Goal: Information Seeking & Learning: Understand process/instructions

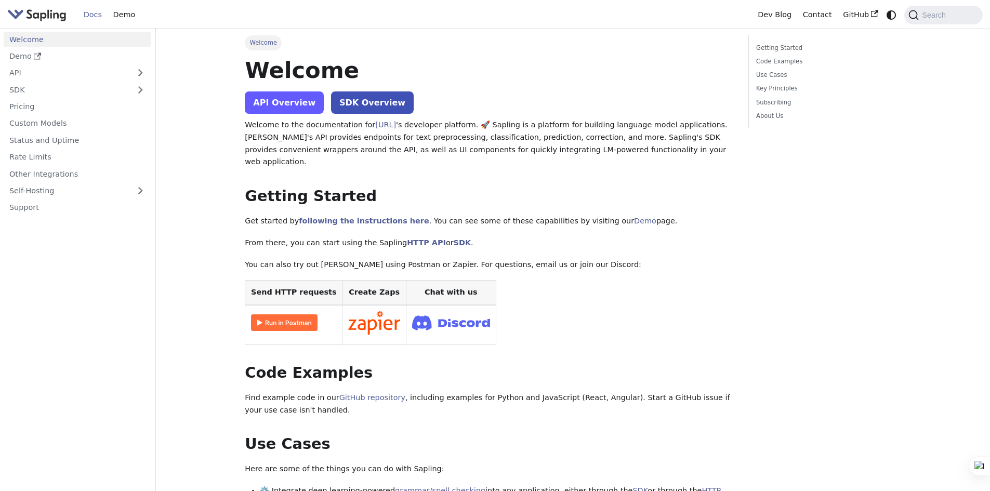
click at [284, 102] on link "API Overview" at bounding box center [284, 102] width 79 height 22
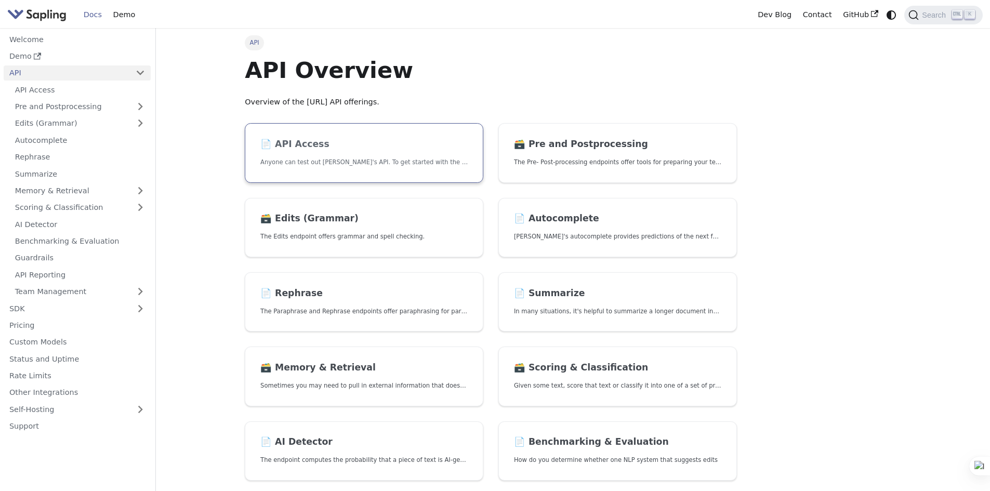
drag, startPoint x: 0, startPoint y: 0, endPoint x: 332, endPoint y: 150, distance: 364.4
click at [332, 150] on link "📄️ API Access Anyone can test out [PERSON_NAME]'s API. To get started with the …" at bounding box center [364, 153] width 238 height 60
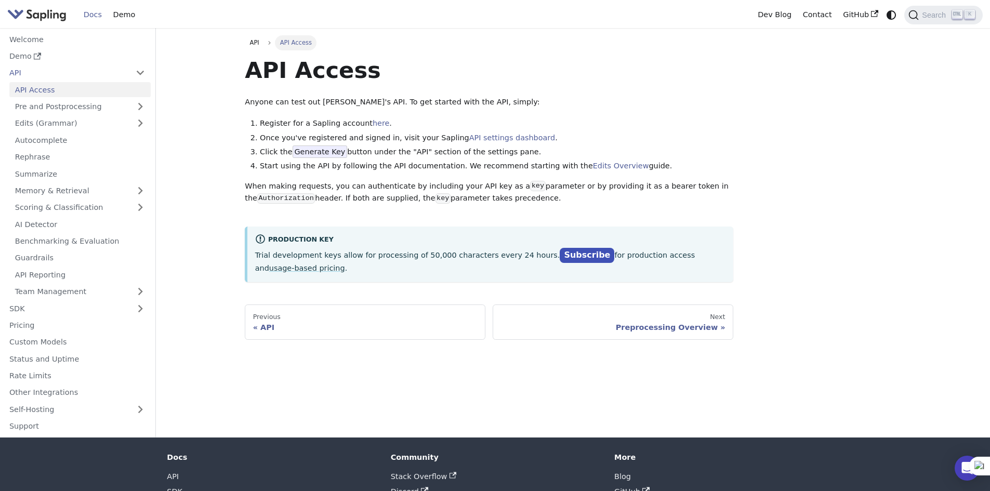
click at [312, 149] on span "Generate Key" at bounding box center [320, 151] width 55 height 12
click at [333, 152] on span "Generate Key" at bounding box center [320, 151] width 55 height 12
click at [317, 127] on li "Register for a Sapling account here ." at bounding box center [496, 123] width 473 height 12
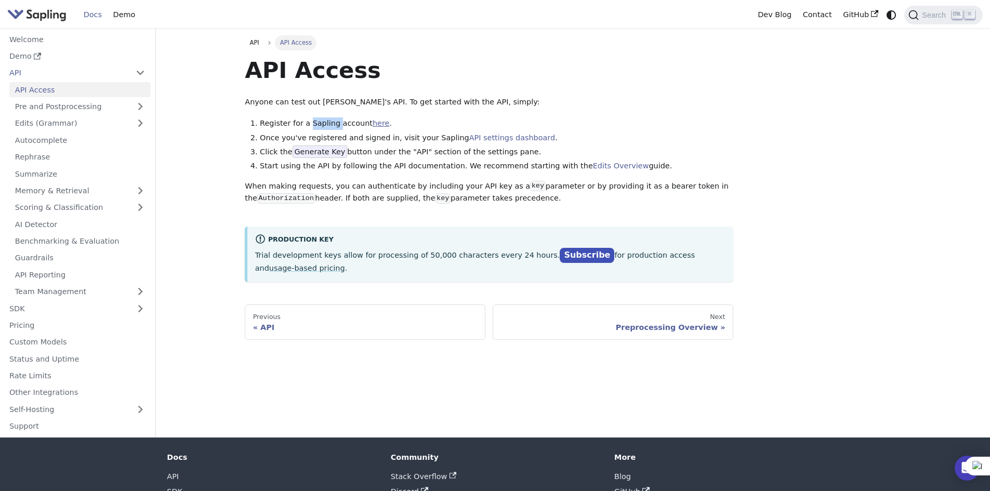
click at [373, 124] on link "here" at bounding box center [381, 123] width 17 height 8
click at [385, 154] on li "Click the Generate Key button under the "API" section of the settings pane." at bounding box center [496, 152] width 473 height 12
click at [446, 153] on li "Click the Generate Key button under the "API" section of the settings pane." at bounding box center [496, 152] width 473 height 12
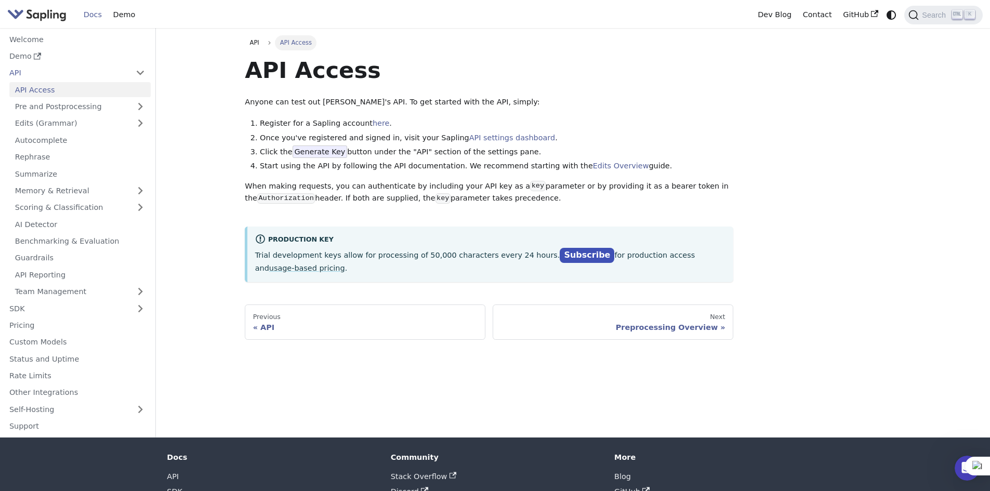
click at [474, 152] on li "Click the Generate Key button under the "API" section of the settings pane." at bounding box center [496, 152] width 473 height 12
click at [499, 152] on li "Click the Generate Key button under the "API" section of the settings pane." at bounding box center [496, 152] width 473 height 12
click at [309, 167] on li "Start using the API by following the API documentation. We recommend starting w…" at bounding box center [496, 166] width 473 height 12
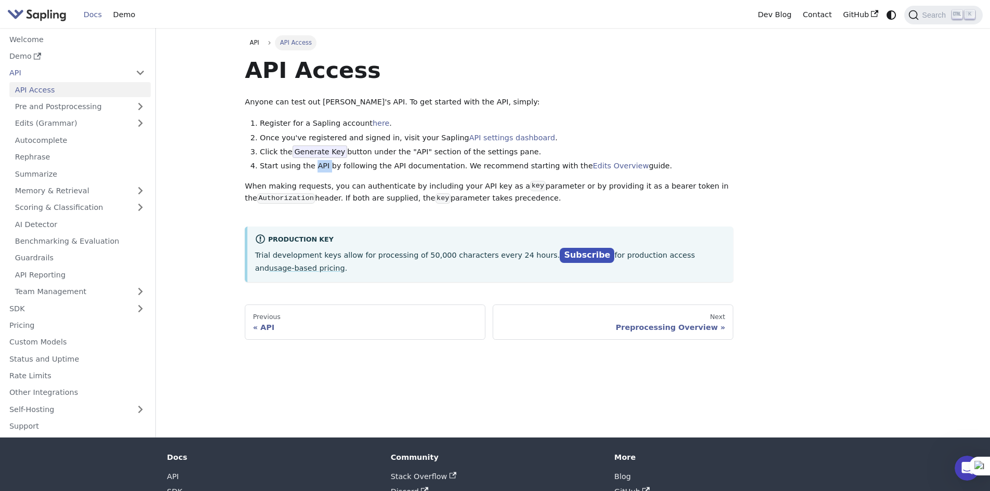
click at [309, 167] on li "Start using the API by following the API documentation. We recommend starting w…" at bounding box center [496, 166] width 473 height 12
click at [381, 169] on li "Start using the API by following the API documentation. We recommend starting w…" at bounding box center [496, 166] width 473 height 12
click at [436, 168] on li "Start using the API by following the API documentation. We recommend starting w…" at bounding box center [496, 166] width 473 height 12
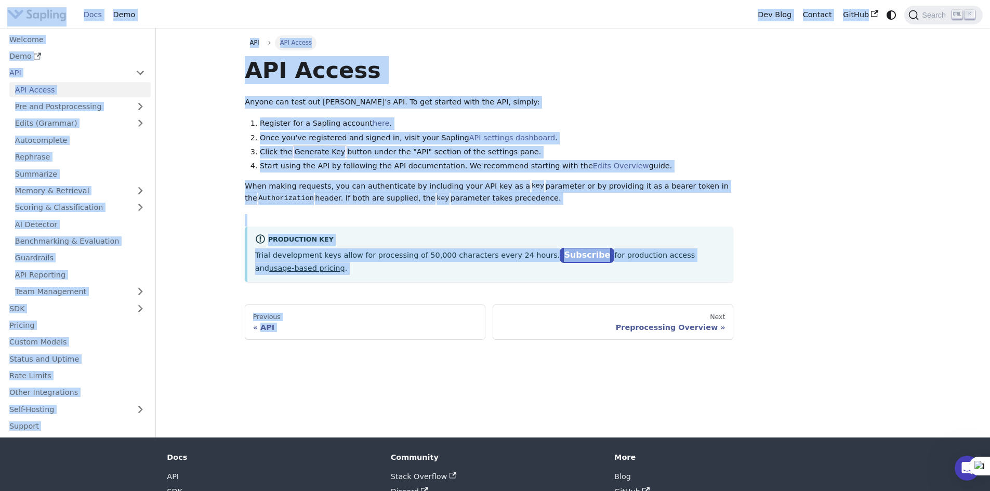
drag, startPoint x: 8, startPoint y: 4, endPoint x: 681, endPoint y: 289, distance: 731.1
click at [681, 289] on div "Skip to main content Docs Demo Dev Blog Contact GitHub Search K Welcome Demo AP…" at bounding box center [495, 274] width 990 height 549
copy div "Docs Demo Dev Blog Contact GitHub Search K Welcome Demo API API Access Pre and …"
click at [505, 49] on ul "API API Access" at bounding box center [489, 42] width 488 height 15
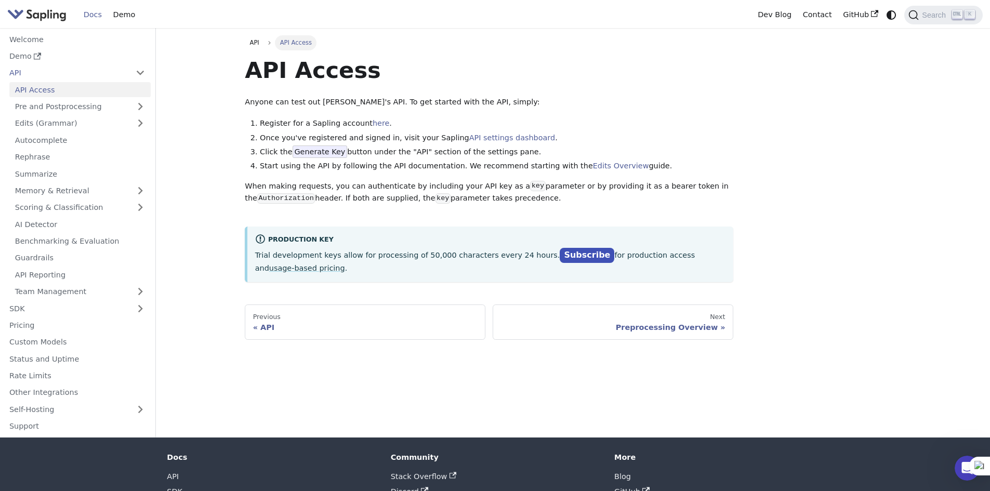
click at [274, 167] on li "Start using the API by following the API documentation. We recommend starting w…" at bounding box center [496, 166] width 473 height 12
click at [317, 165] on li "Start using the API by following the API documentation. We recommend starting w…" at bounding box center [496, 166] width 473 height 12
drag, startPoint x: 317, startPoint y: 165, endPoint x: 389, endPoint y: 164, distance: 71.7
click at [318, 165] on li "Start using the API by following the API documentation. We recommend starting w…" at bounding box center [496, 166] width 473 height 12
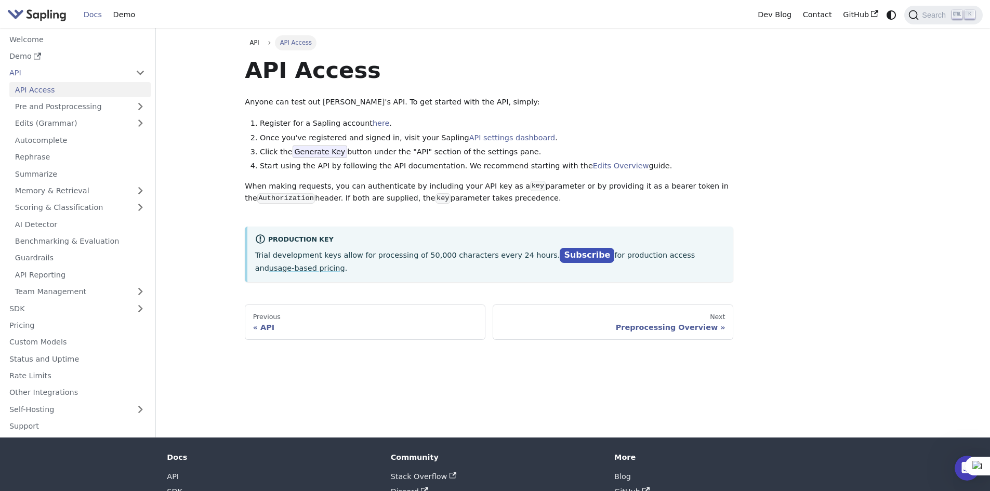
click at [389, 164] on li "Start using the API by following the API documentation. We recommend starting w…" at bounding box center [496, 166] width 473 height 12
drag, startPoint x: 389, startPoint y: 164, endPoint x: 473, endPoint y: 164, distance: 84.2
click at [397, 164] on li "Start using the API by following the API documentation. We recommend starting w…" at bounding box center [496, 166] width 473 height 12
click at [473, 164] on li "Start using the API by following the API documentation. We recommend starting w…" at bounding box center [496, 166] width 473 height 12
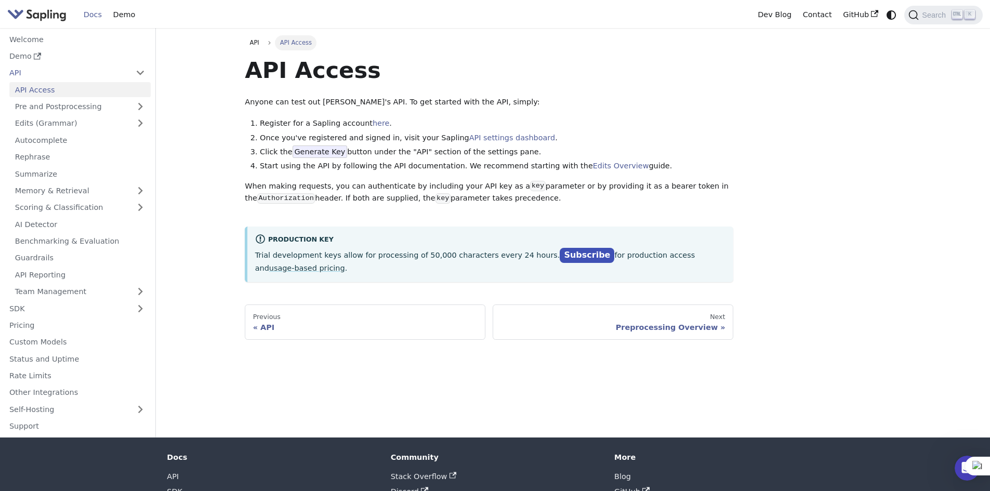
click at [276, 192] on p "When making requests, you can authenticate by including your API key as a key p…" at bounding box center [489, 192] width 488 height 25
drag, startPoint x: 276, startPoint y: 192, endPoint x: 408, endPoint y: 189, distance: 132.5
click at [277, 192] on p "When making requests, you can authenticate by including your API key as a key p…" at bounding box center [489, 192] width 488 height 25
click at [528, 191] on p "When making requests, you can authenticate by including your API key as a key p…" at bounding box center [489, 192] width 488 height 25
click at [575, 188] on p "When making requests, you can authenticate by including your API key as a key p…" at bounding box center [489, 192] width 488 height 25
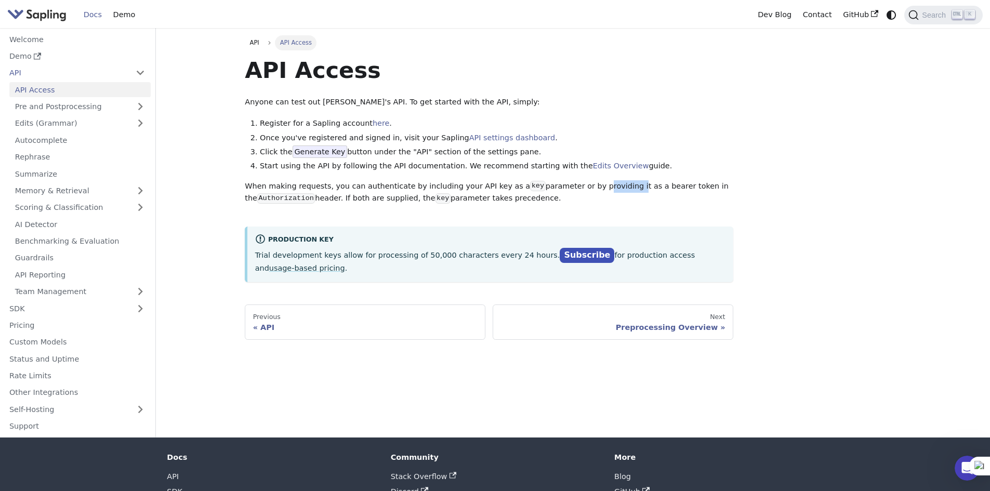
drag, startPoint x: 575, startPoint y: 188, endPoint x: 634, endPoint y: 186, distance: 58.7
click at [577, 187] on p "When making requests, you can authenticate by including your API key as a key p…" at bounding box center [489, 192] width 488 height 25
click at [634, 186] on p "When making requests, you can authenticate by including your API key as a key p…" at bounding box center [489, 192] width 488 height 25
click at [260, 323] on div "API" at bounding box center [365, 327] width 224 height 9
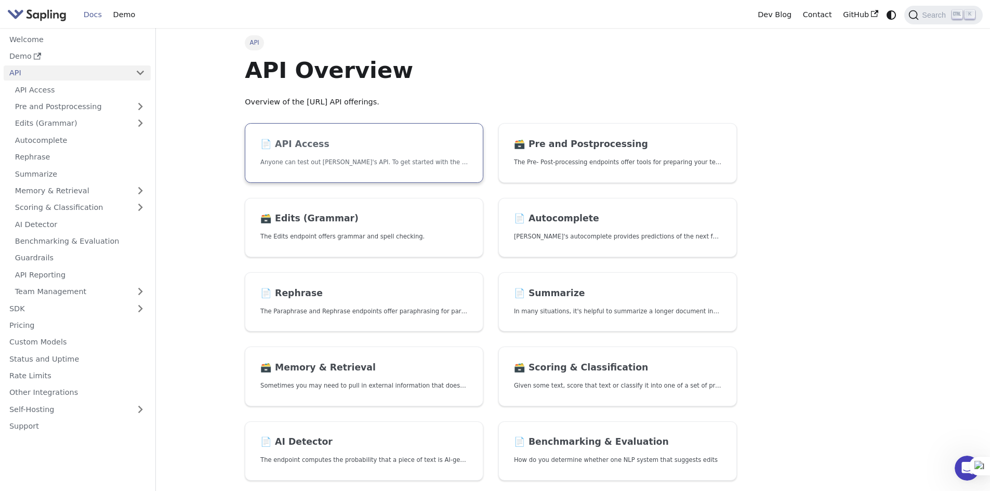
click at [316, 141] on h2 "📄️ API Access" at bounding box center [363, 144] width 207 height 11
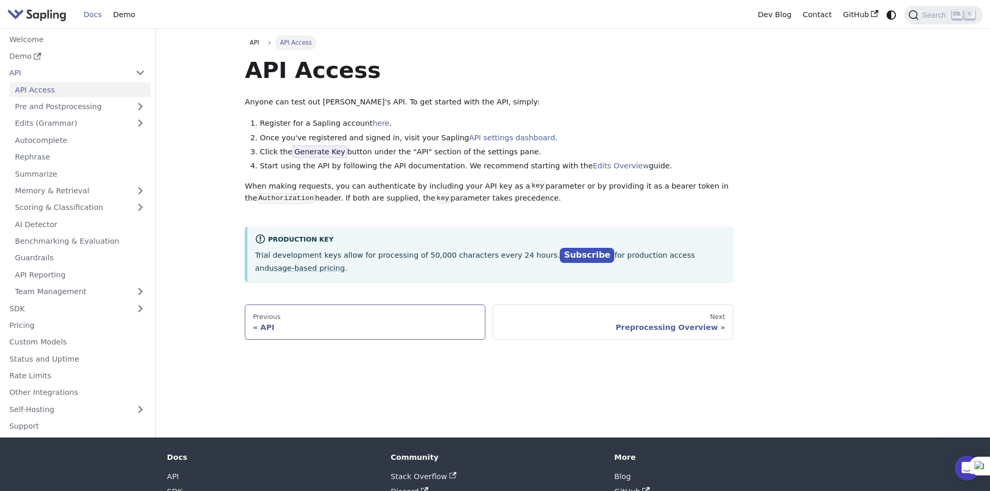
click at [278, 323] on div "API" at bounding box center [365, 327] width 224 height 9
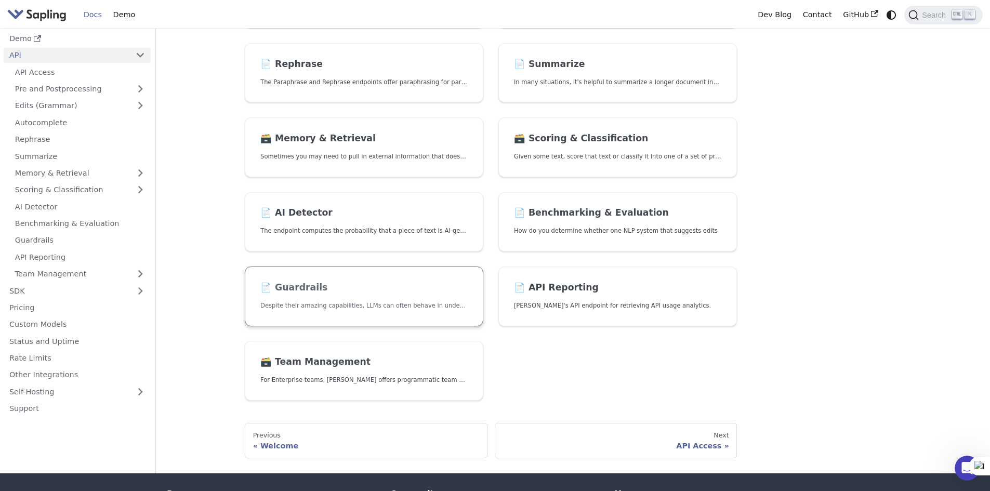
scroll to position [260, 0]
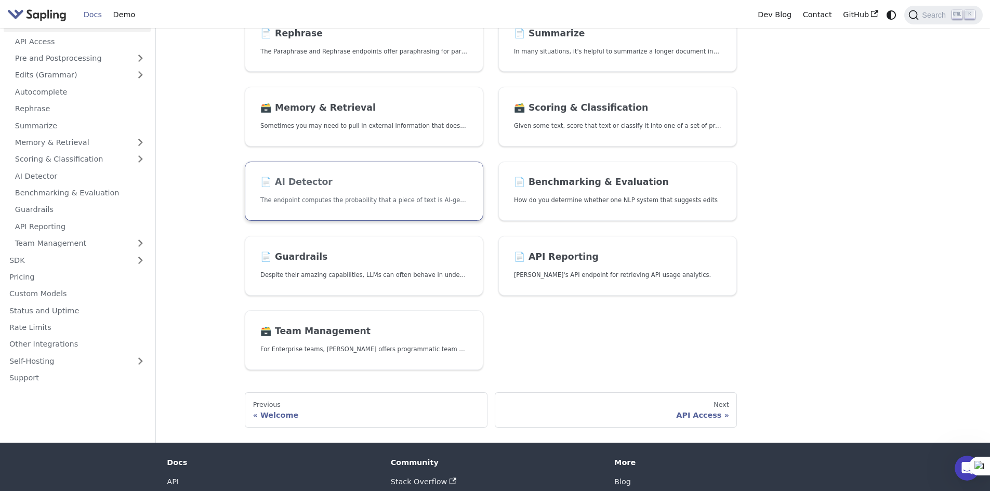
click at [314, 195] on link "📄️ AI Detector The endpoint computes the probability that a piece of text is AI…" at bounding box center [364, 192] width 238 height 60
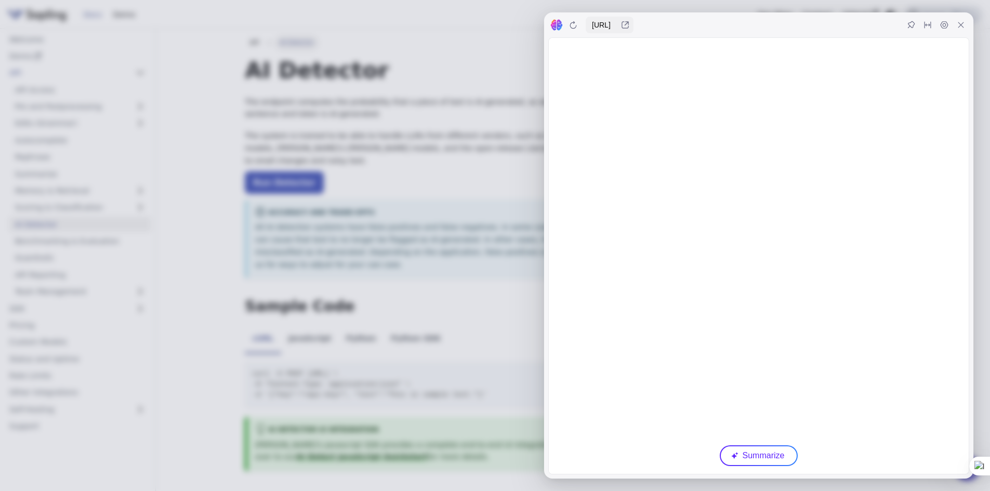
click at [971, 25] on div at bounding box center [758, 24] width 429 height 25
click at [962, 29] on div at bounding box center [960, 25] width 17 height 17
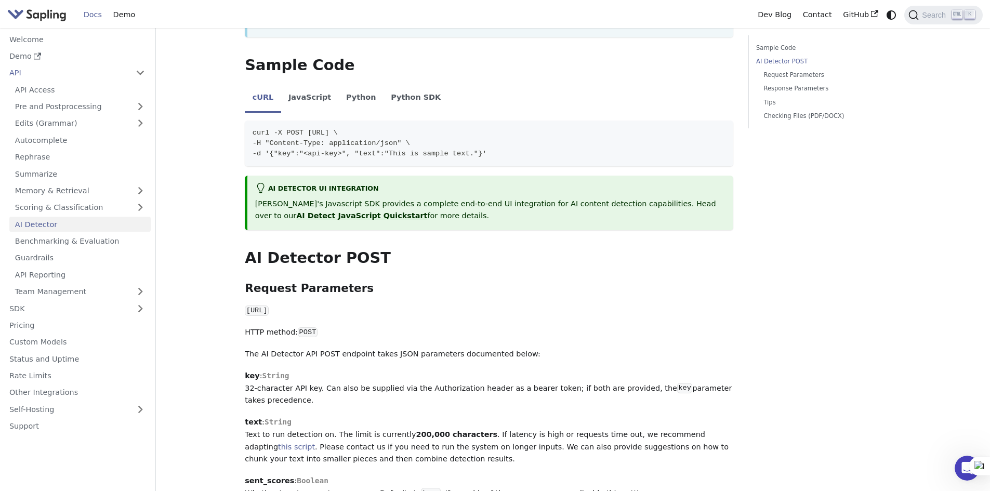
scroll to position [260, 0]
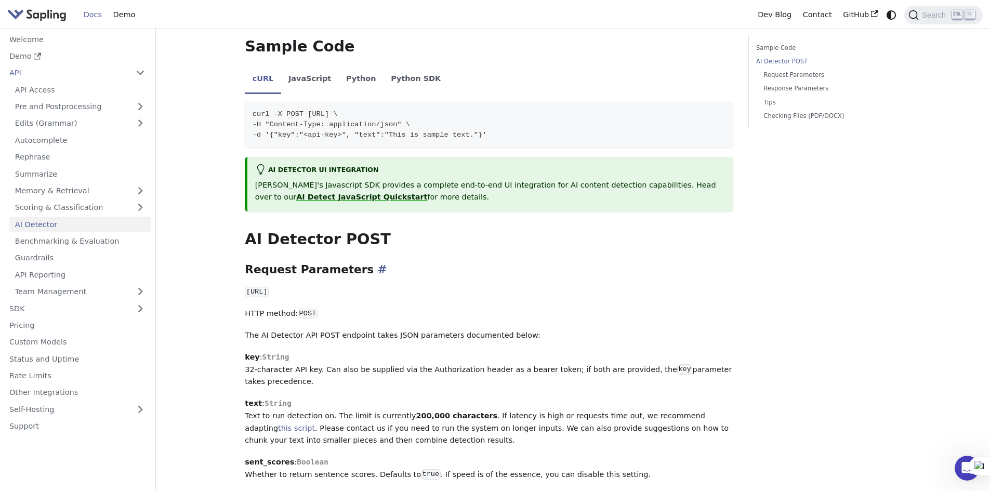
click at [324, 263] on h3 "Request Parameters ​" at bounding box center [489, 270] width 488 height 14
click at [269, 287] on code "[URL]" at bounding box center [257, 292] width 24 height 10
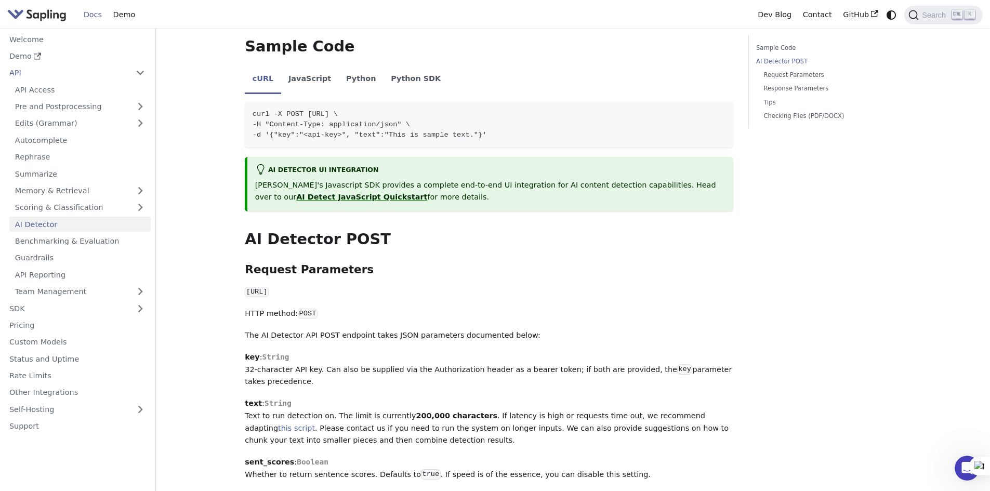
click at [269, 287] on code "[URL]" at bounding box center [257, 292] width 24 height 10
click at [496, 286] on p "[URL]" at bounding box center [489, 292] width 488 height 12
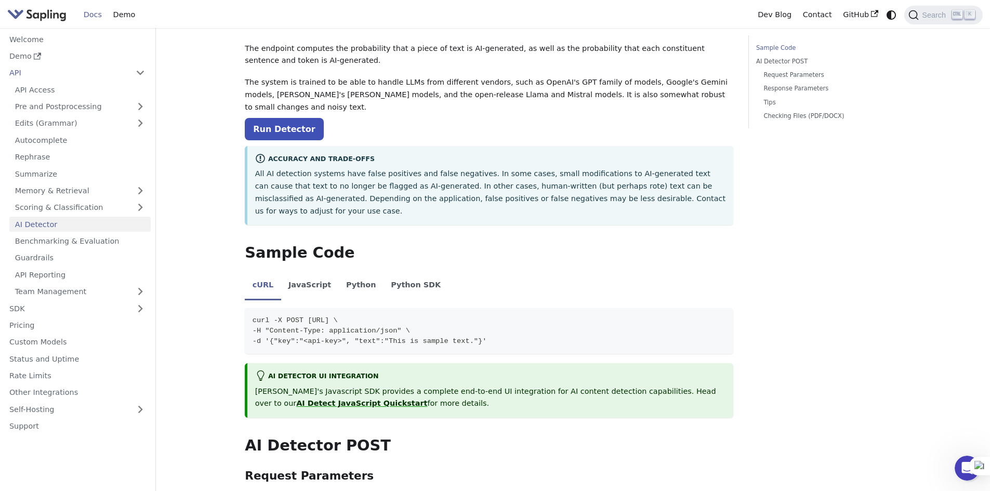
scroll to position [0, 0]
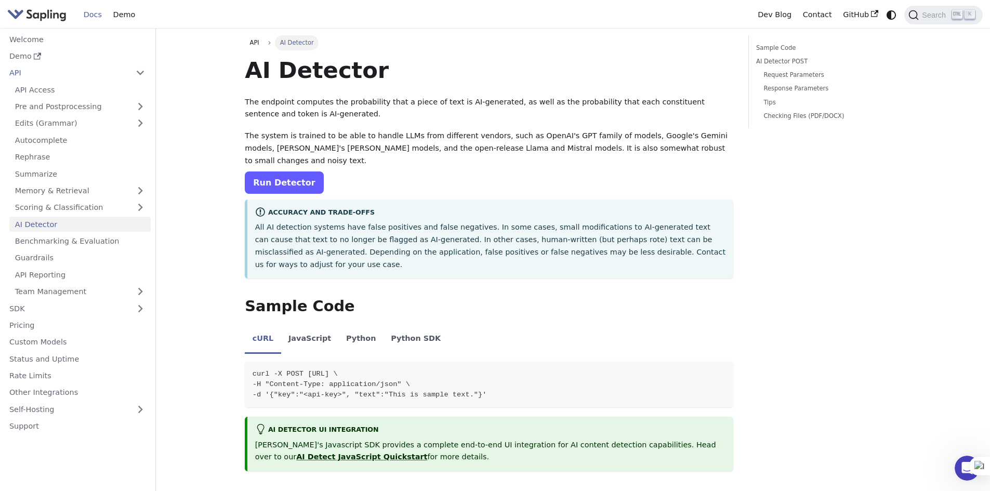
click at [298, 171] on link "Run Detector" at bounding box center [284, 182] width 78 height 22
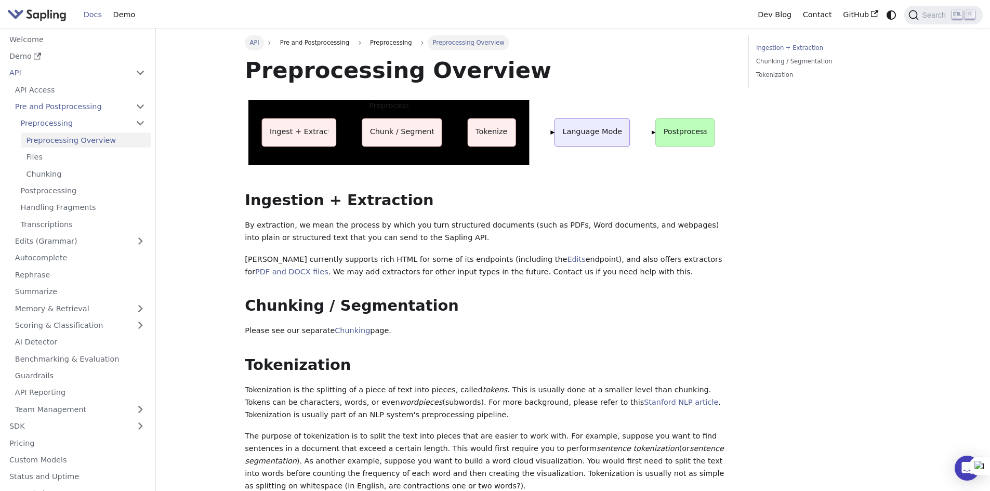
click at [252, 44] on span "API" at bounding box center [254, 42] width 9 height 7
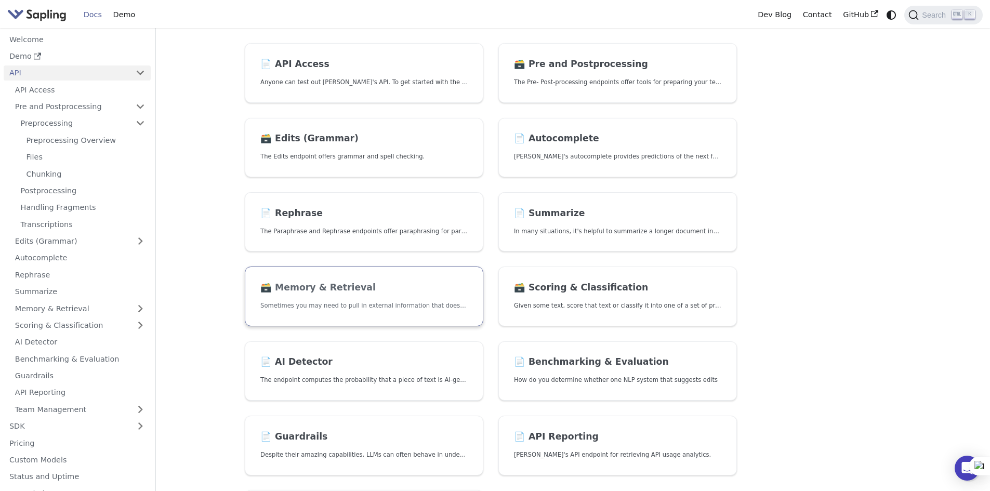
scroll to position [52, 0]
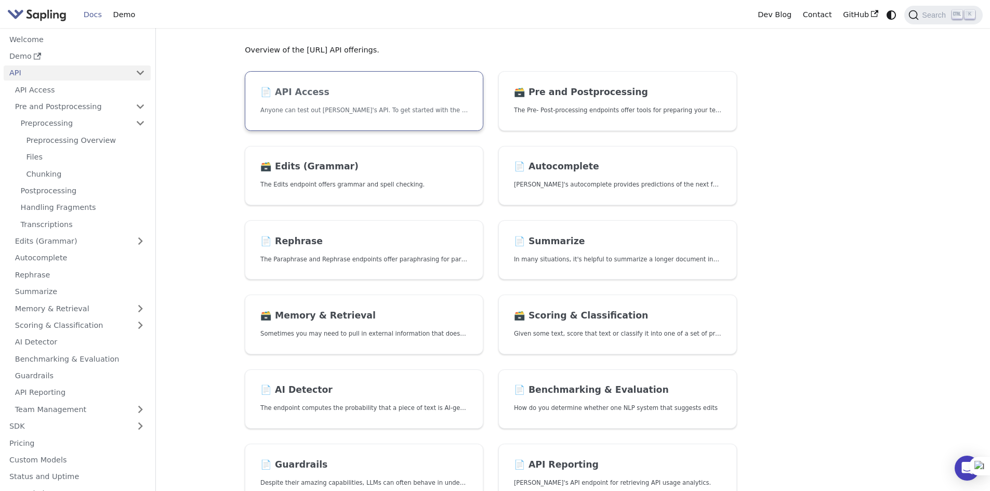
click at [397, 113] on p "Anyone can test out Sapling's API. To get started with the API, simply:" at bounding box center [363, 110] width 207 height 10
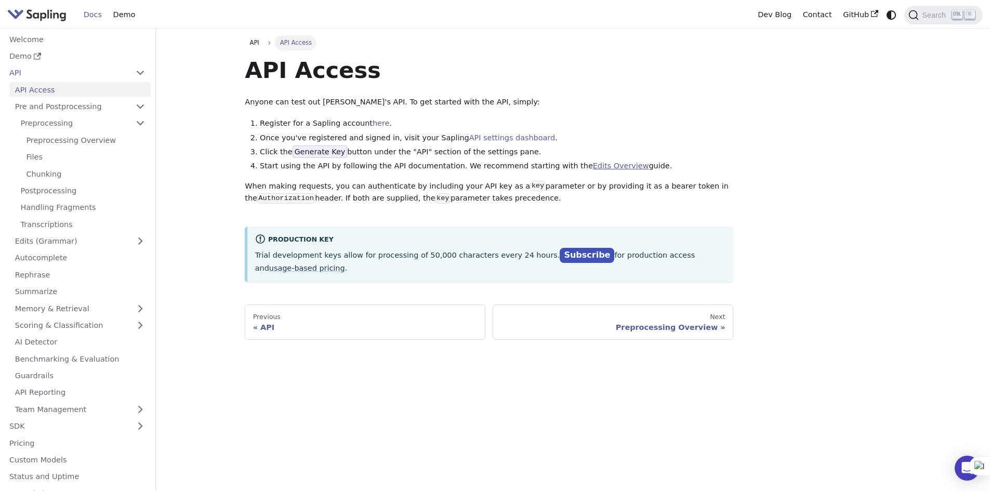
click at [596, 165] on link "Edits Overview" at bounding box center [621, 166] width 56 height 8
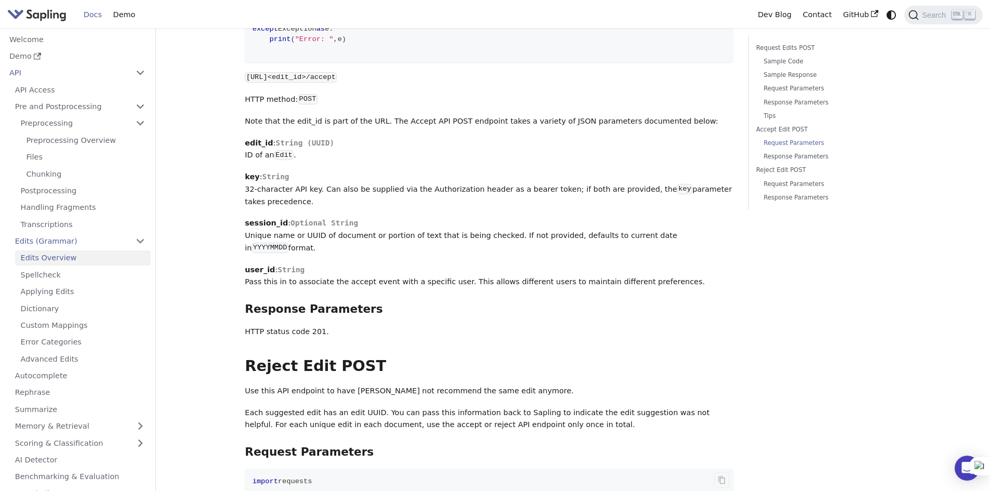
scroll to position [2494, 0]
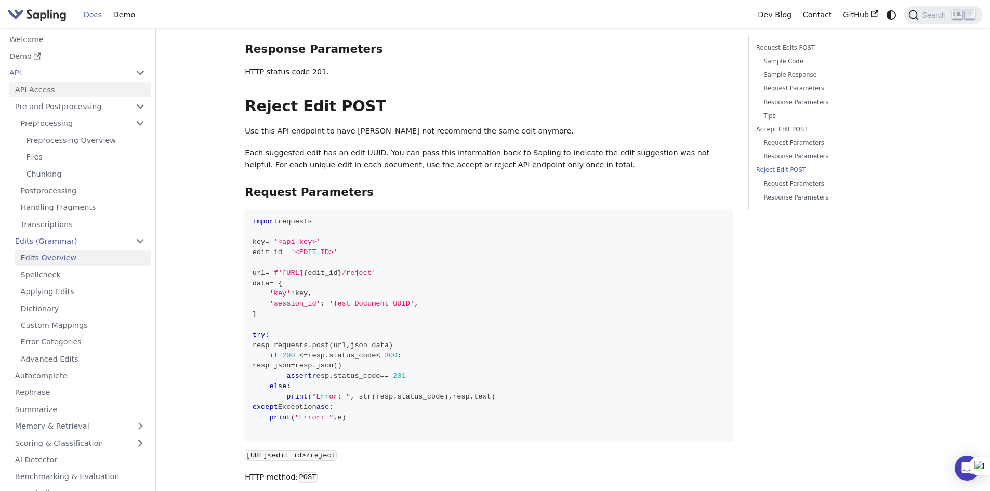
click at [28, 94] on link "API Access" at bounding box center [79, 89] width 141 height 15
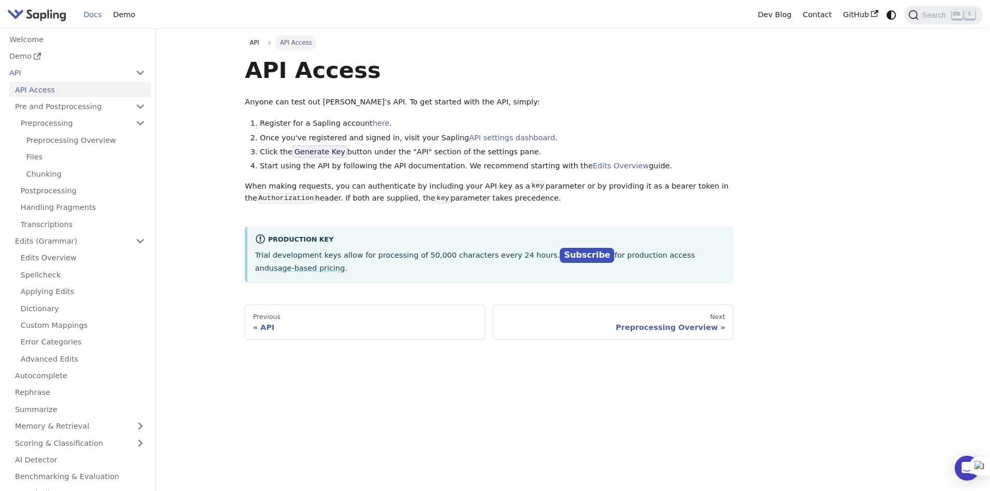
click at [300, 153] on span "Generate Key" at bounding box center [320, 151] width 55 height 12
click at [375, 151] on li "Click the Generate Key button under the "API" section of the settings pane." at bounding box center [496, 152] width 473 height 12
click at [295, 138] on li "Once you've registered and signed in, visit your Sapling API settings dashboard…" at bounding box center [496, 138] width 473 height 12
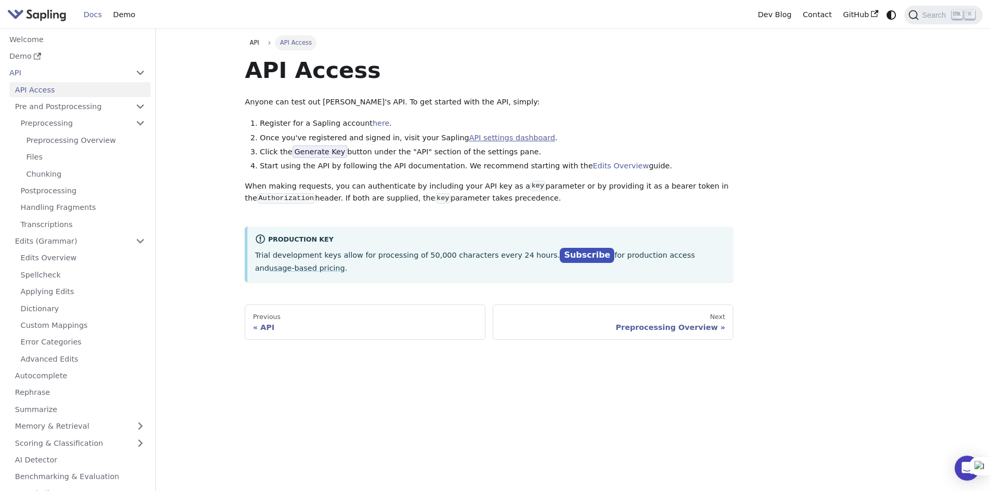
click at [470, 140] on link "API settings dashboard" at bounding box center [512, 138] width 86 height 8
click at [316, 156] on span "Generate Key" at bounding box center [320, 151] width 55 height 12
click at [445, 154] on li "Click the Generate Key button under the "API" section of the settings pane." at bounding box center [496, 152] width 473 height 12
drag, startPoint x: 445, startPoint y: 154, endPoint x: 445, endPoint y: 141, distance: 13.5
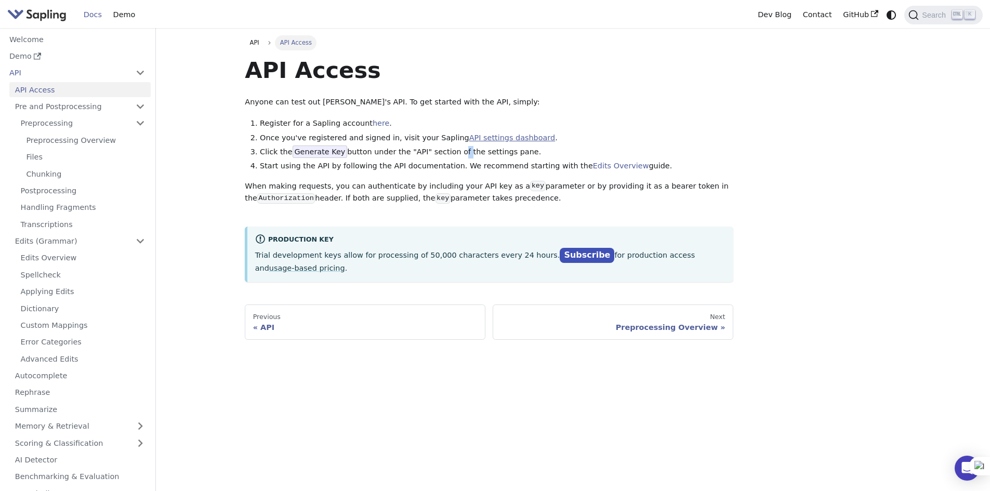
click at [446, 154] on li "Click the Generate Key button under the "API" section of the settings pane." at bounding box center [496, 152] width 473 height 12
click at [539, 130] on ol "Register for a Sapling account here . Once you've registered and signed in, vis…" at bounding box center [489, 144] width 488 height 55
drag, startPoint x: 334, startPoint y: 152, endPoint x: 310, endPoint y: 152, distance: 24.4
click at [311, 151] on span "Generate Key" at bounding box center [320, 151] width 55 height 12
drag, startPoint x: 294, startPoint y: 151, endPoint x: 335, endPoint y: 152, distance: 41.6
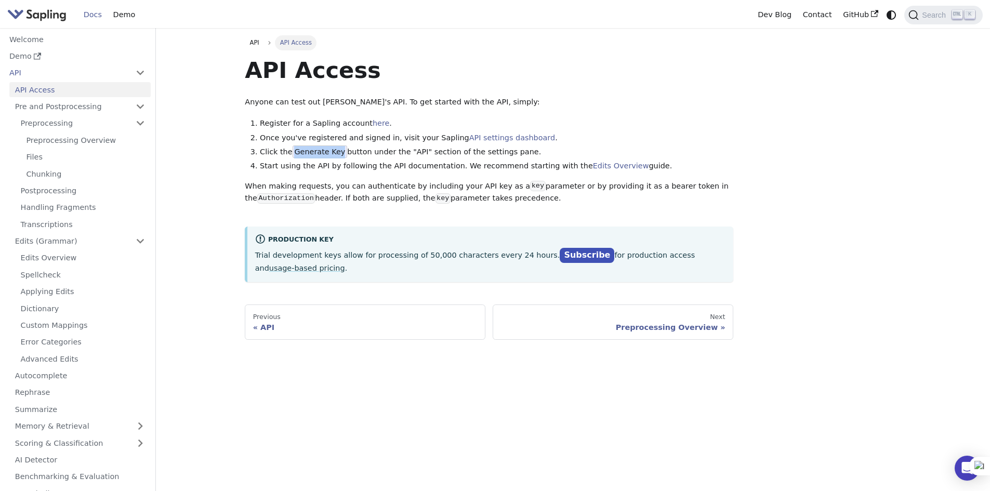
click at [335, 152] on span "Generate Key" at bounding box center [320, 151] width 55 height 12
copy span "Generate Key"
